Goal: Navigation & Orientation: Go to known website

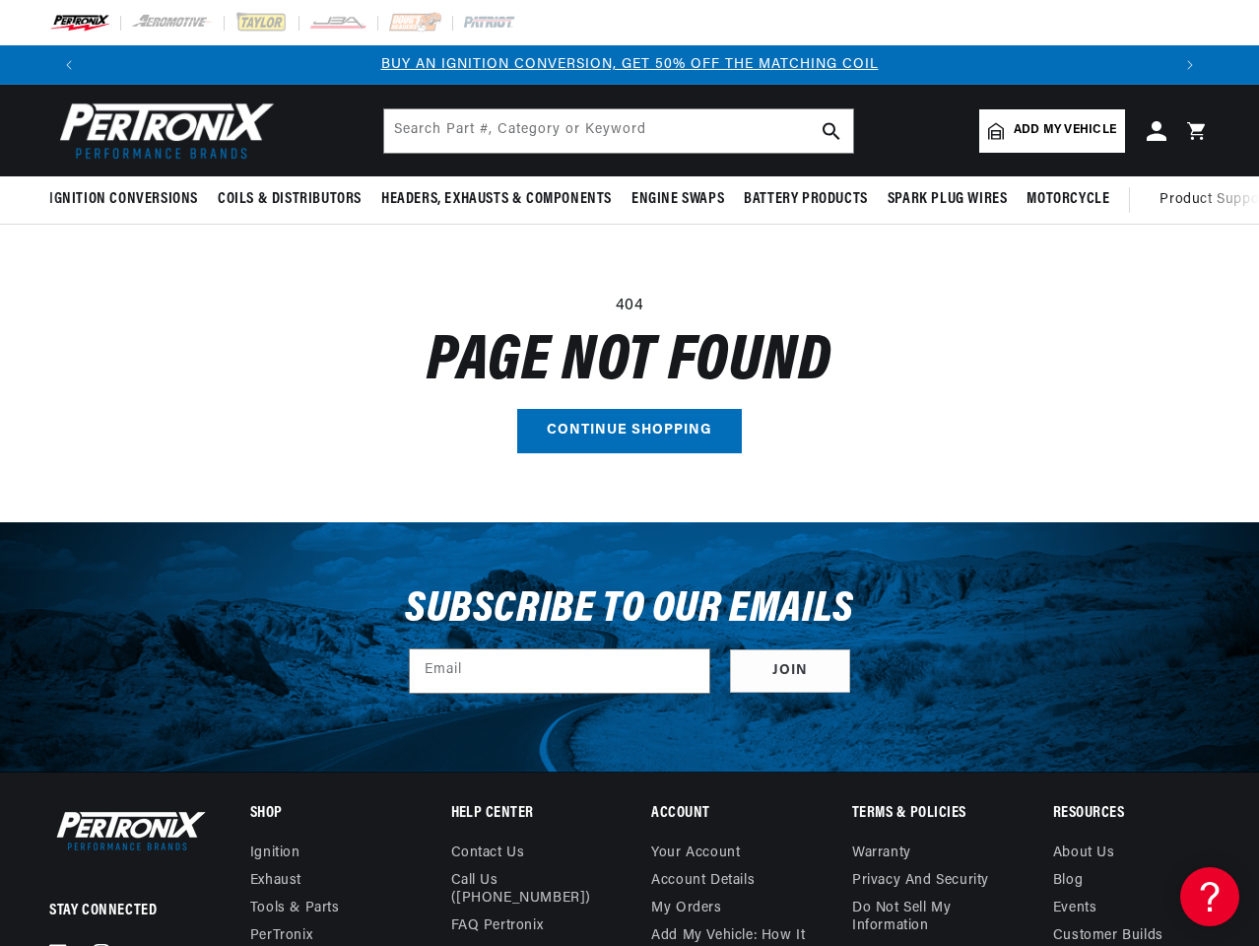
scroll to position [0, 1082]
click at [630, 473] on main "404 Page not found Continue shopping" at bounding box center [629, 373] width 1259 height 297
click at [69, 65] on icon "Translation missing: en.sections.announcements.previous_announcement" at bounding box center [69, 65] width 6 height 10
click at [0, 65] on slideshow-component "BUY AN IGNITION CONVERSION, GET 50% OFF THE MATCHING COIL SHOP MAIL-IN REBATES …" at bounding box center [629, 64] width 1259 height 39
click at [988, 65] on p "FREE SHIPPING ON ORDERS OVER $109" at bounding box center [649, 65] width 1082 height 22
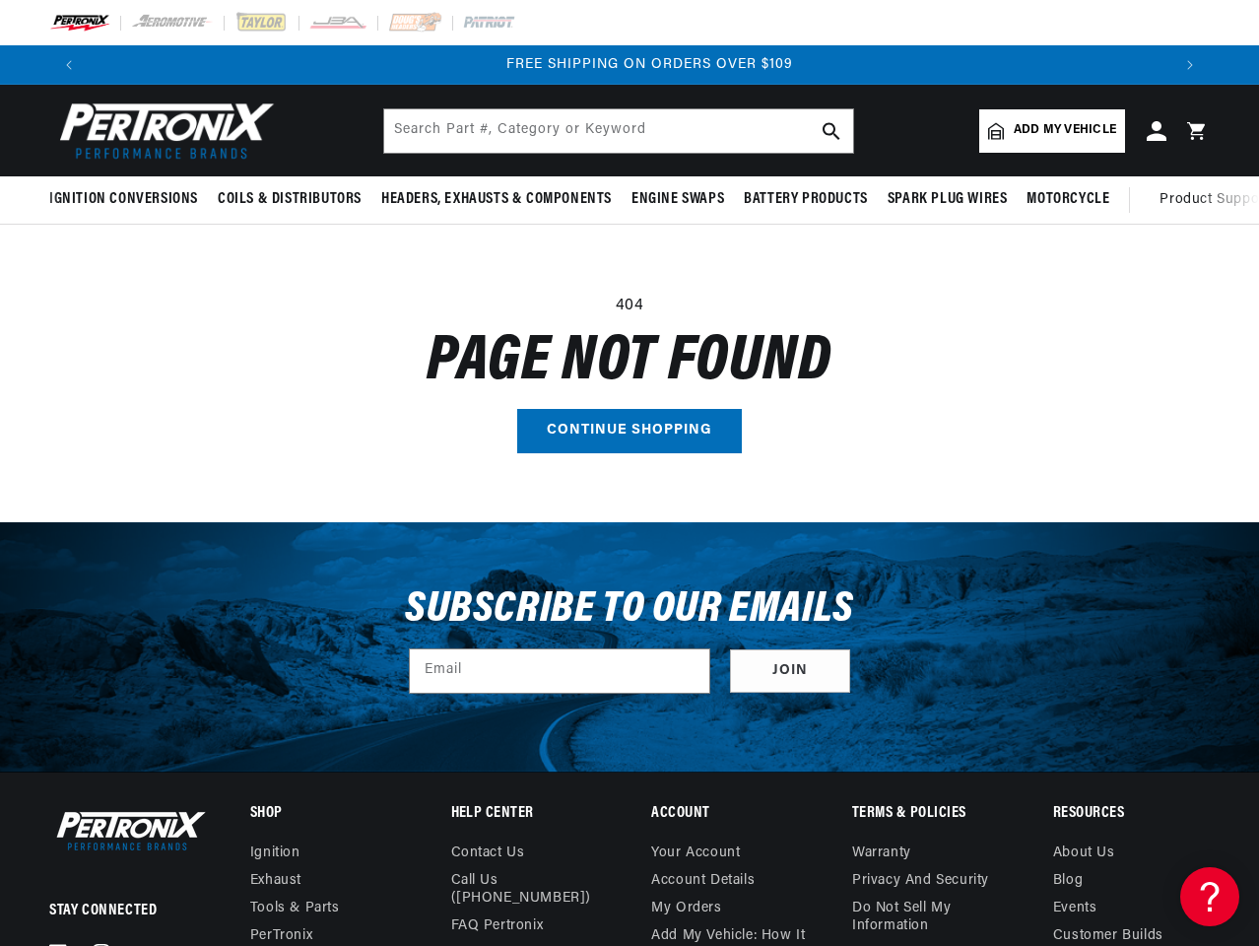
click at [1190, 65] on icon "Translation missing: en.sections.announcements.next_announcement" at bounding box center [1190, 65] width 6 height 10
click at [127, 199] on span "Ignition Conversions" at bounding box center [123, 199] width 149 height 21
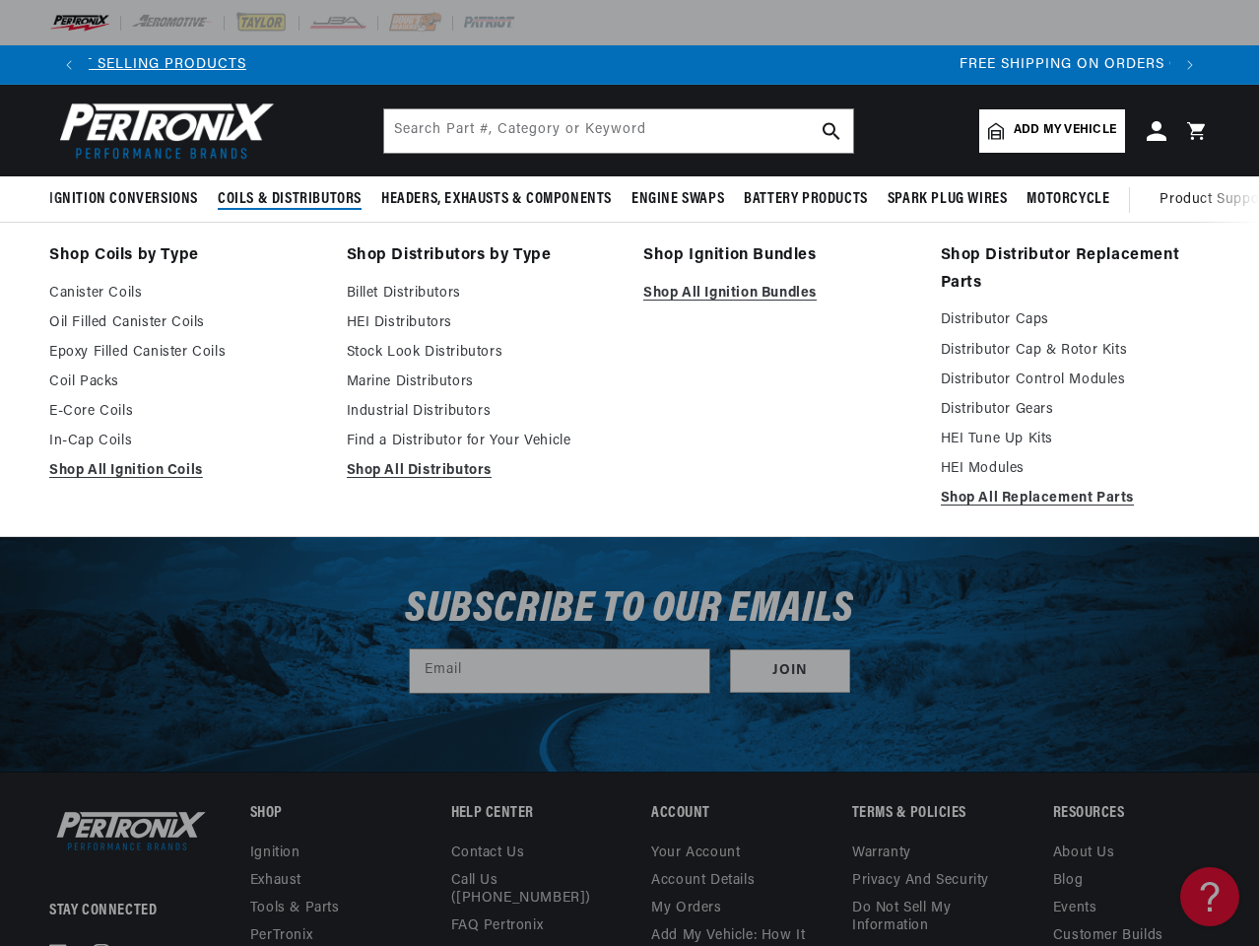
click at [288, 199] on span "Coils & Distributors" at bounding box center [290, 199] width 144 height 21
